Goal: Information Seeking & Learning: Learn about a topic

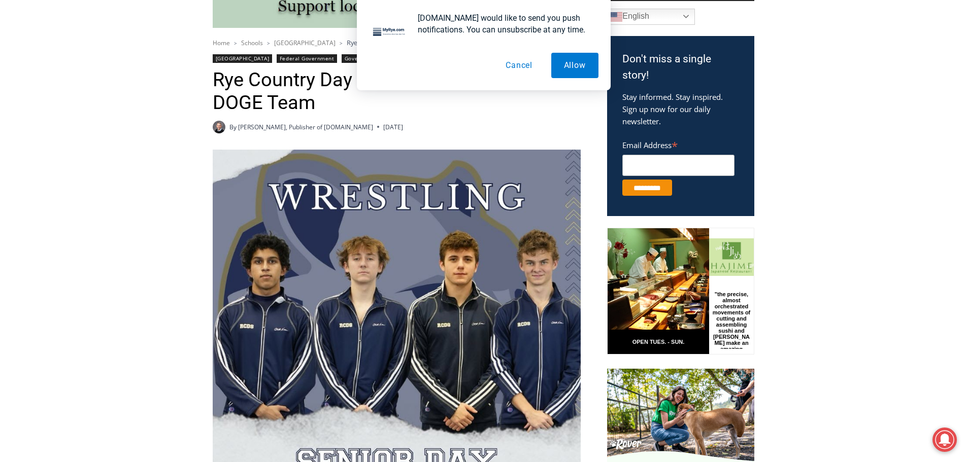
scroll to position [286, 0]
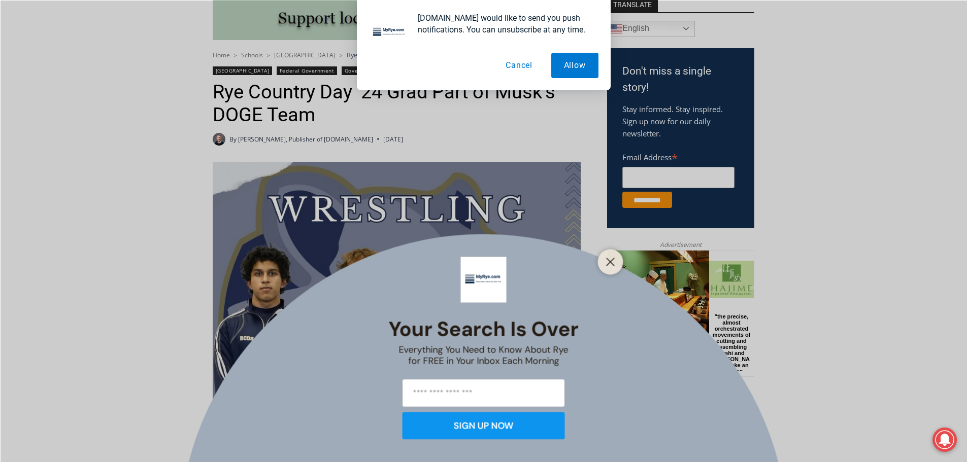
click at [521, 63] on button "Cancel" at bounding box center [519, 65] width 52 height 25
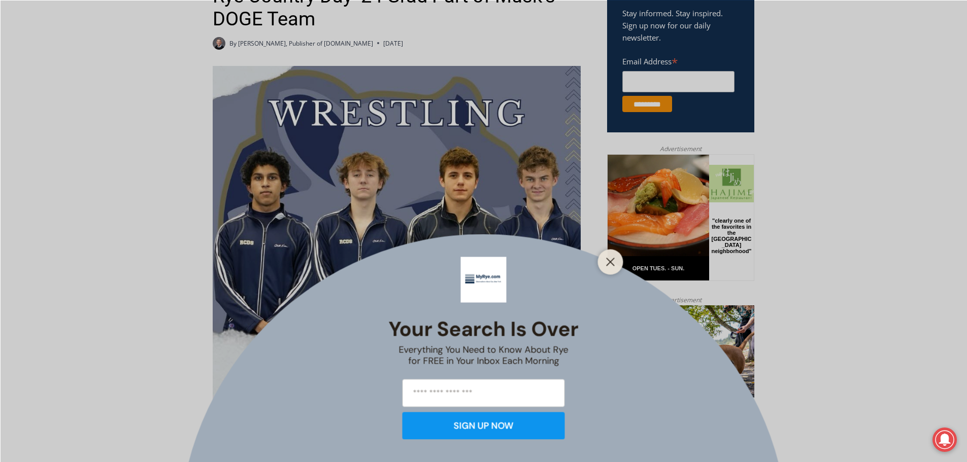
scroll to position [388, 0]
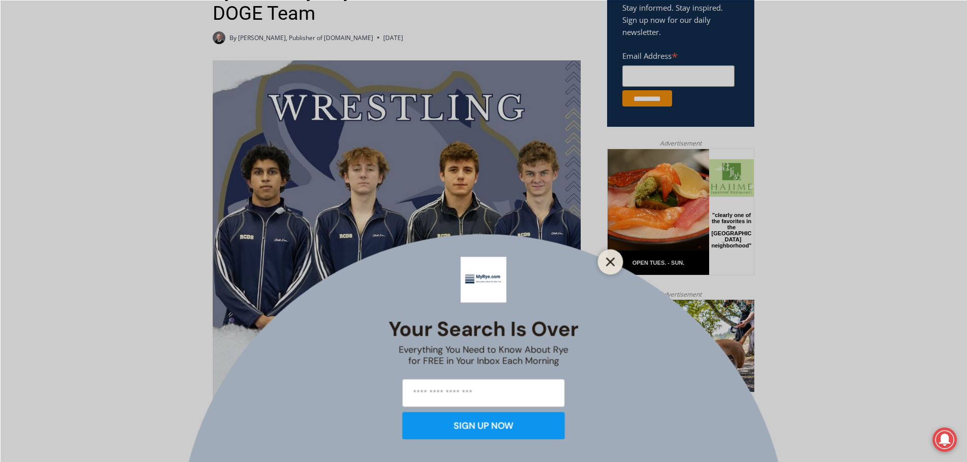
click at [617, 259] on div at bounding box center [610, 261] width 25 height 25
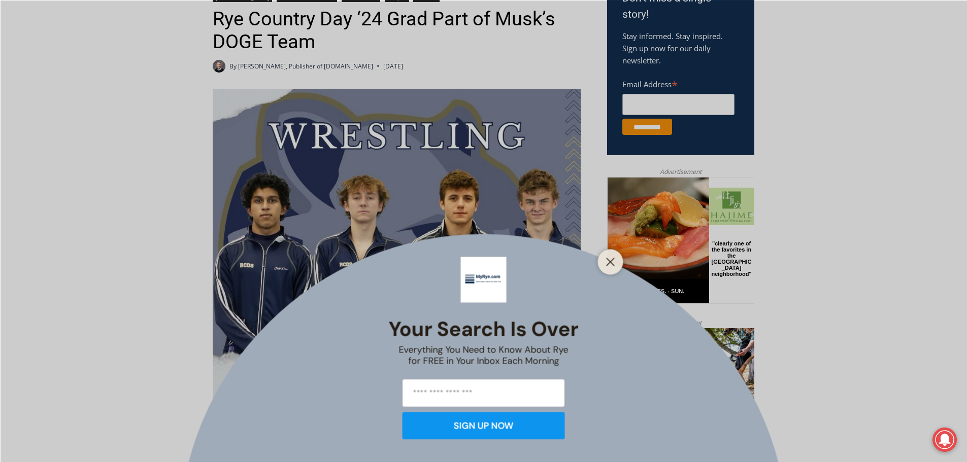
scroll to position [337, 0]
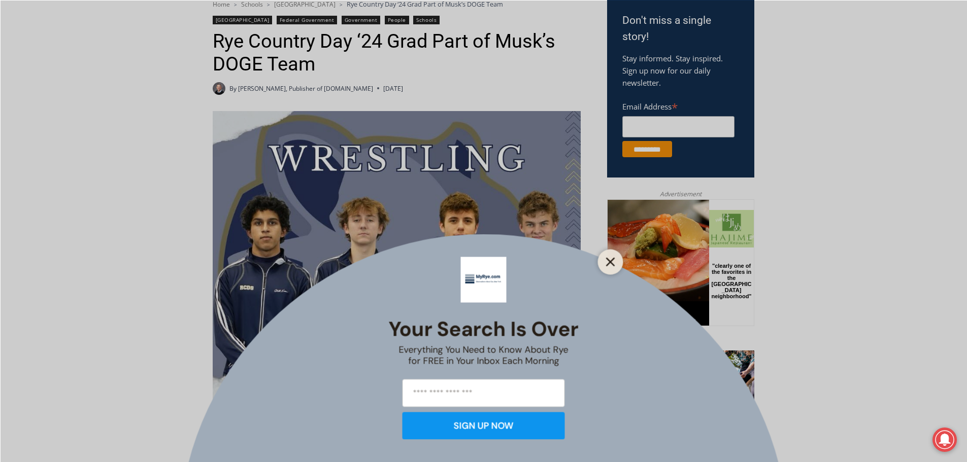
click at [612, 263] on icon "Close" at bounding box center [610, 261] width 9 height 9
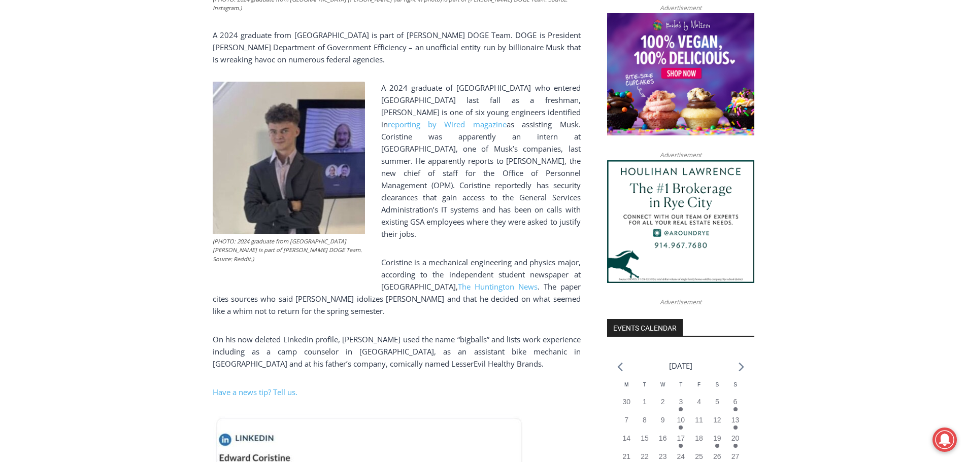
scroll to position [812, 0]
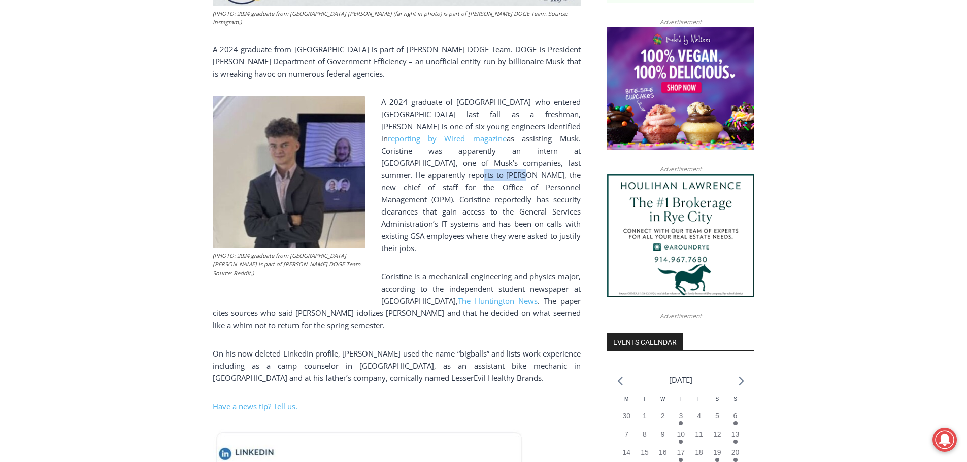
drag, startPoint x: 471, startPoint y: 173, endPoint x: 421, endPoint y: 173, distance: 50.2
click at [421, 173] on span "as assisting Musk. Coristine was apparently an intern at [GEOGRAPHIC_DATA], one…" at bounding box center [480, 193] width 199 height 120
click at [470, 172] on span "as assisting Musk. Coristine was apparently an intern at [GEOGRAPHIC_DATA], one…" at bounding box center [480, 193] width 199 height 120
drag, startPoint x: 473, startPoint y: 174, endPoint x: 419, endPoint y: 179, distance: 54.5
click at [419, 179] on span "as assisting Musk. Coristine was apparently an intern at [GEOGRAPHIC_DATA], one…" at bounding box center [480, 193] width 199 height 120
